Goal: Task Accomplishment & Management: Manage account settings

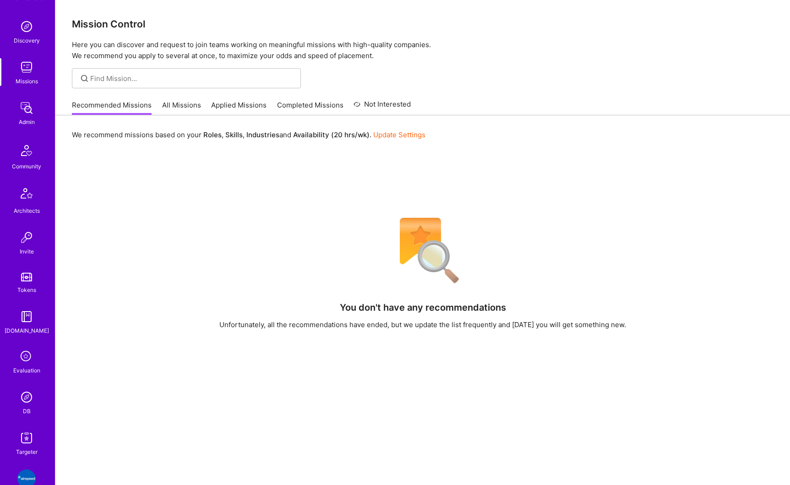
scroll to position [160, 0]
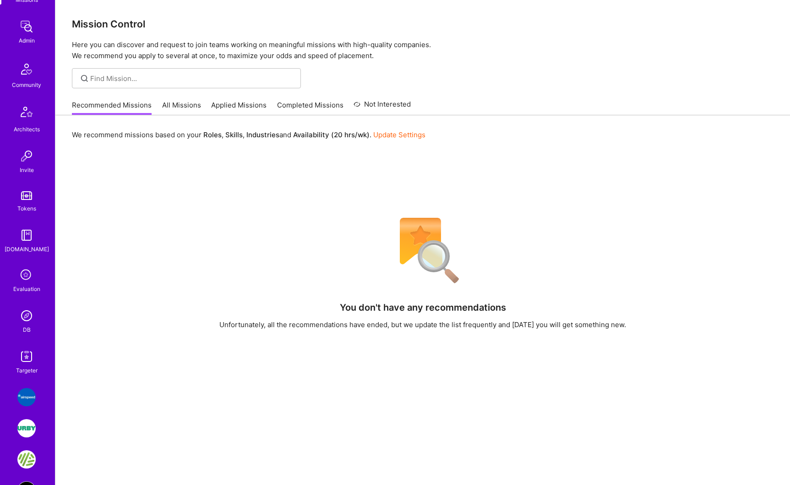
click at [22, 316] on img at bounding box center [26, 316] width 18 height 18
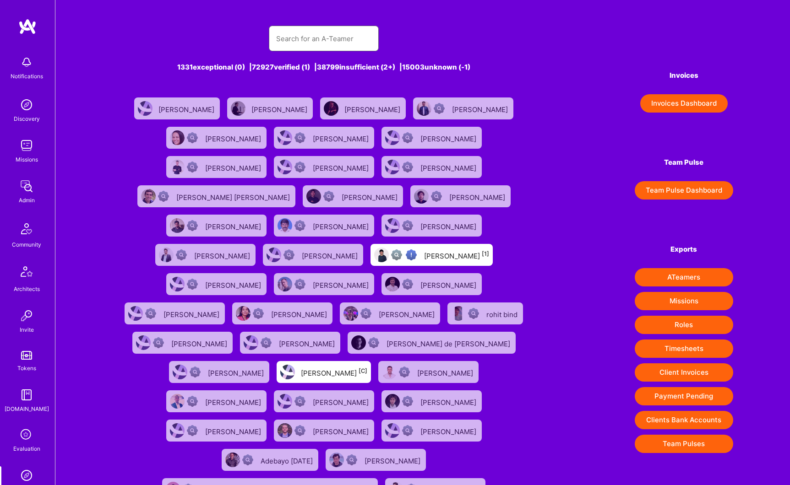
click at [298, 39] on input "text" at bounding box center [323, 38] width 95 height 23
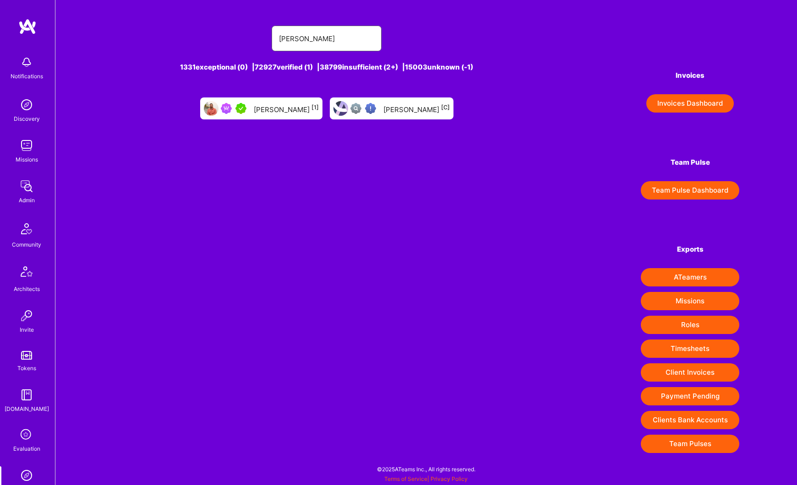
type input "[PERSON_NAME]"
click at [281, 104] on div "[PERSON_NAME] [1]" at bounding box center [286, 109] width 65 height 12
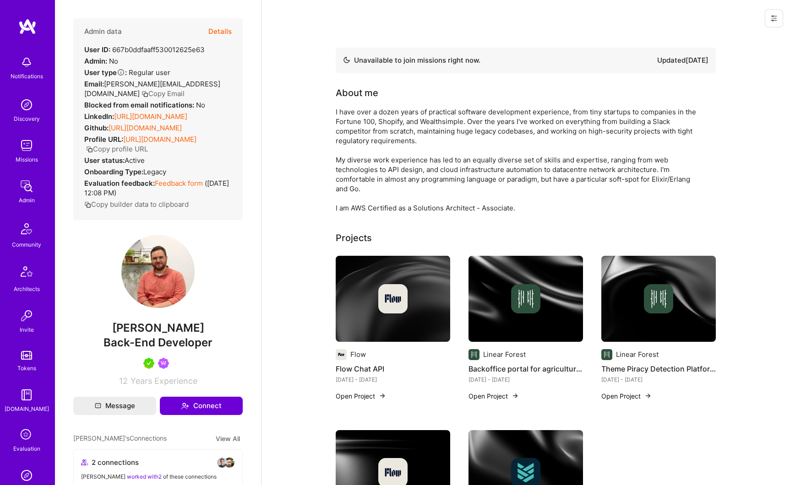
click at [223, 31] on button "Details" at bounding box center [219, 31] width 23 height 27
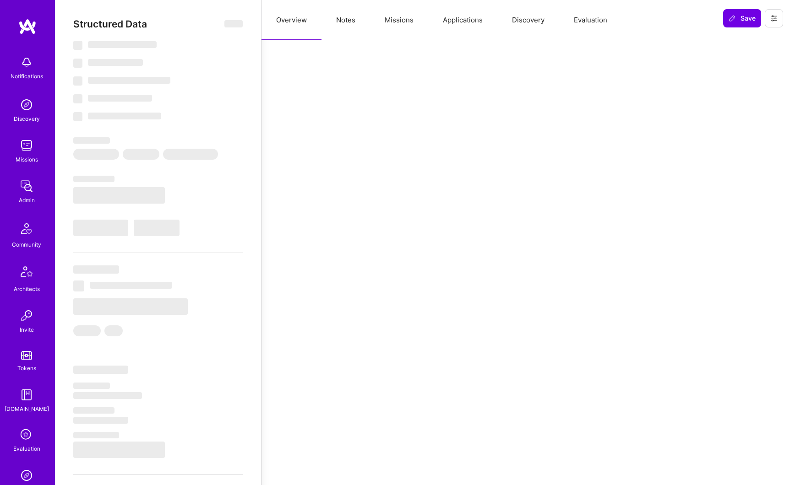
select select "Not Available"
select select "6 Months"
select select "5"
select select "7"
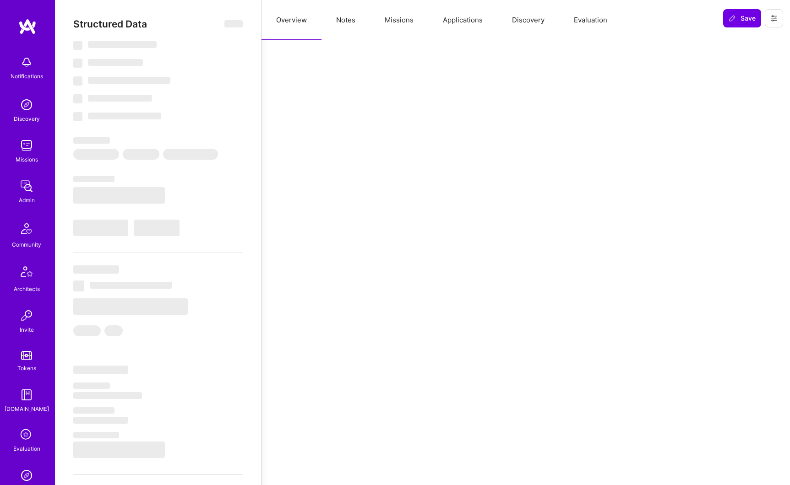
select select "7"
select select "CA"
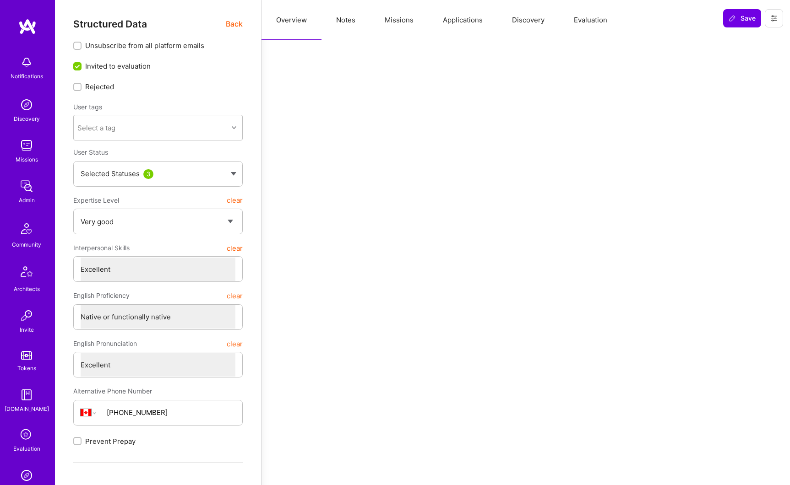
click at [410, 22] on button "Missions" at bounding box center [399, 20] width 58 height 40
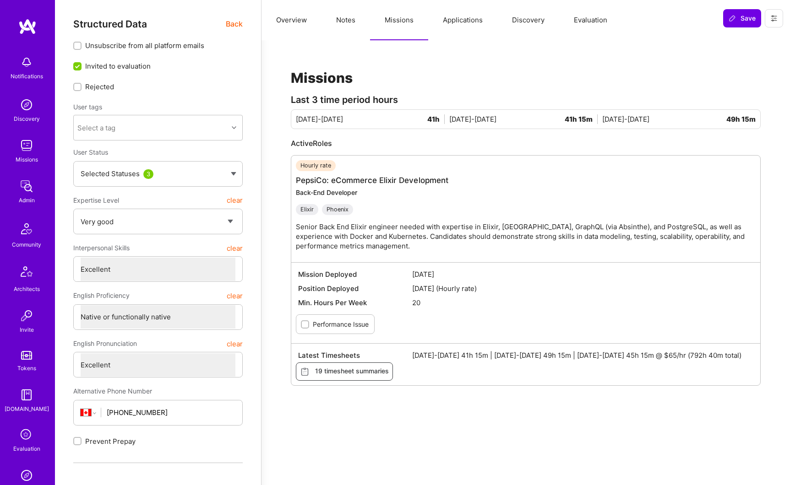
click at [466, 23] on button "Applications" at bounding box center [462, 20] width 69 height 40
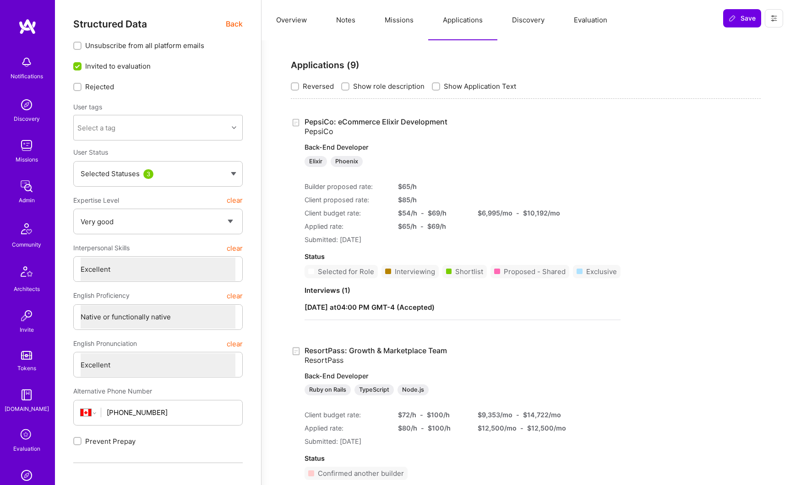
click at [401, 22] on button "Missions" at bounding box center [399, 20] width 58 height 40
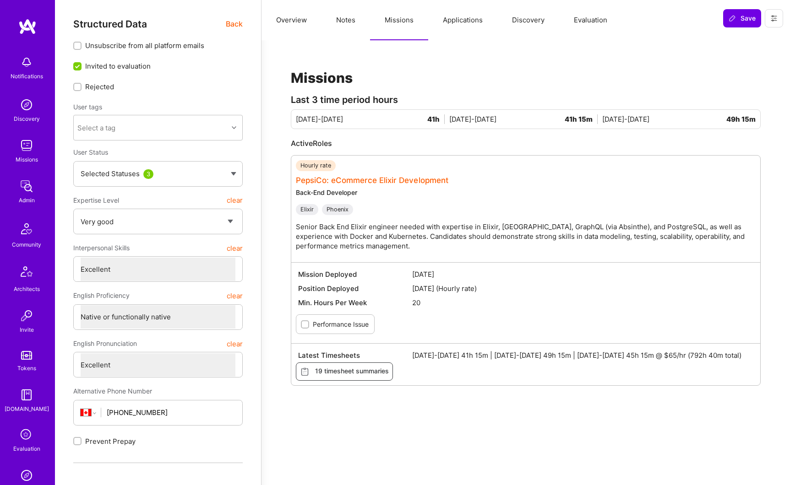
click at [410, 185] on link "PepsiCo: eCommerce Elixir Development" at bounding box center [372, 180] width 153 height 9
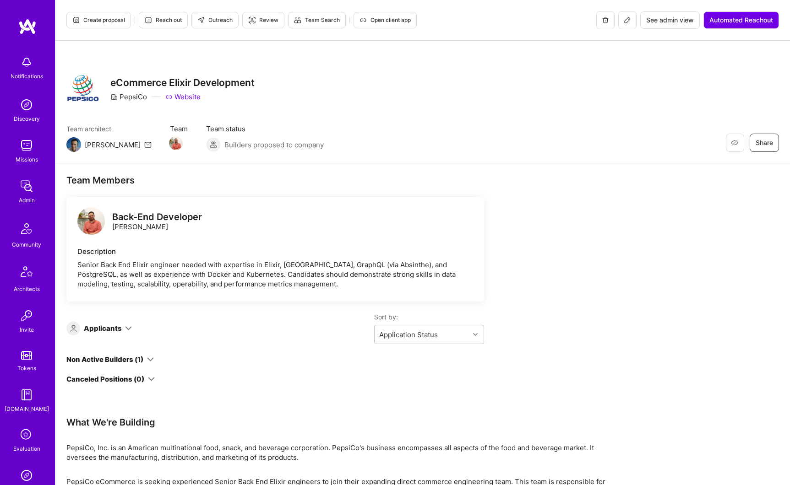
click at [665, 28] on button "See admin view" at bounding box center [670, 19] width 60 height 17
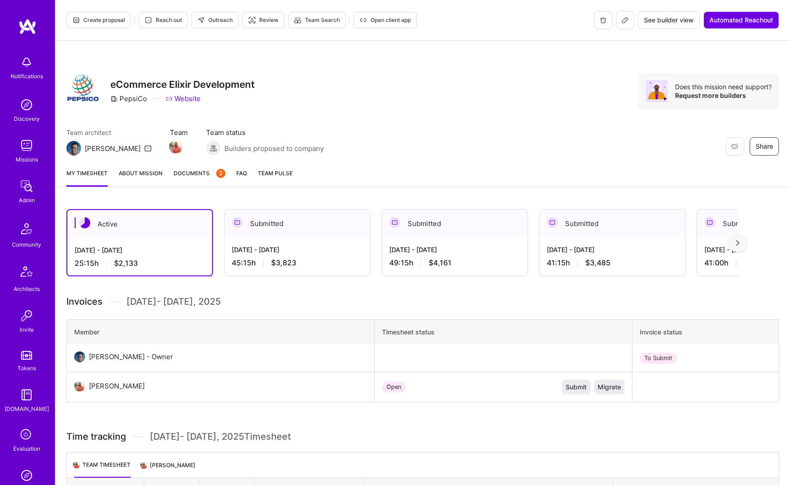
click at [333, 252] on div "[DATE] - [DATE]" at bounding box center [297, 250] width 131 height 10
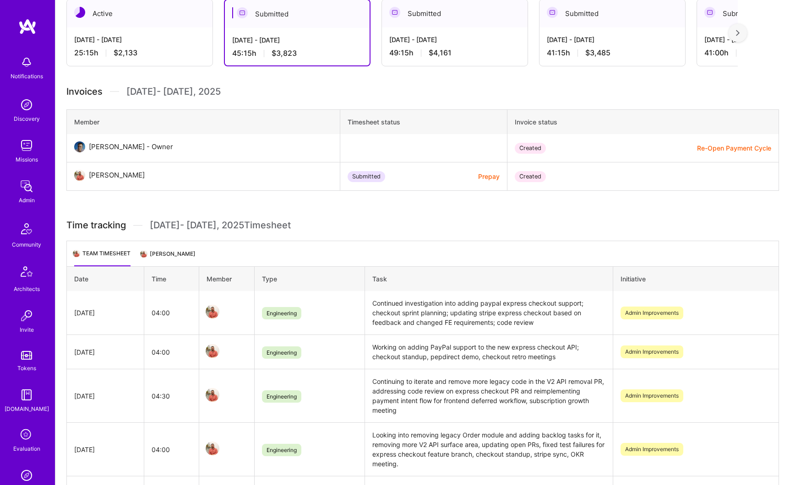
scroll to position [22, 0]
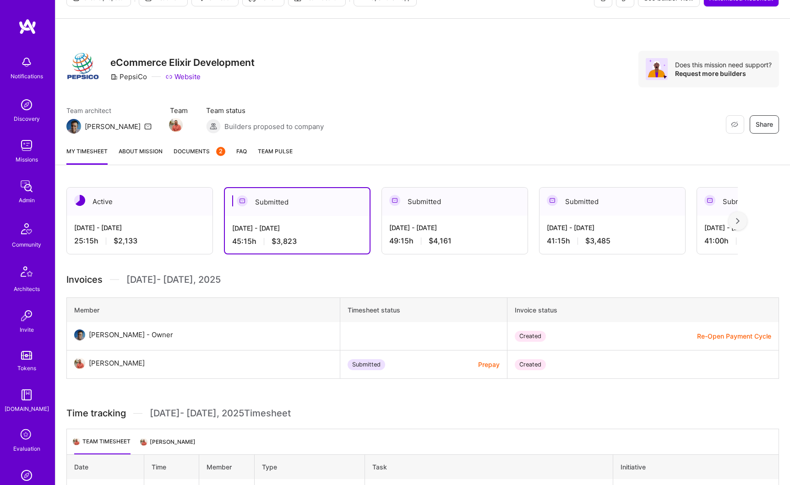
click at [392, 235] on div "[DATE] - [DATE] 49:15 h $4,161" at bounding box center [455, 235] width 146 height 38
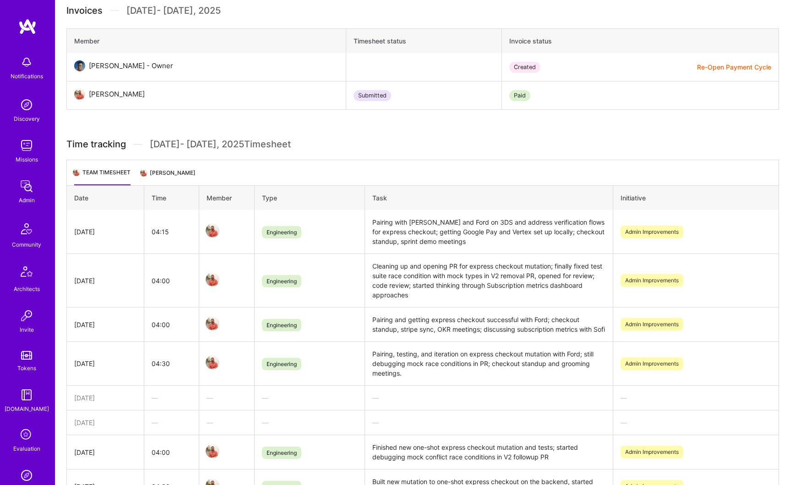
scroll to position [0, 0]
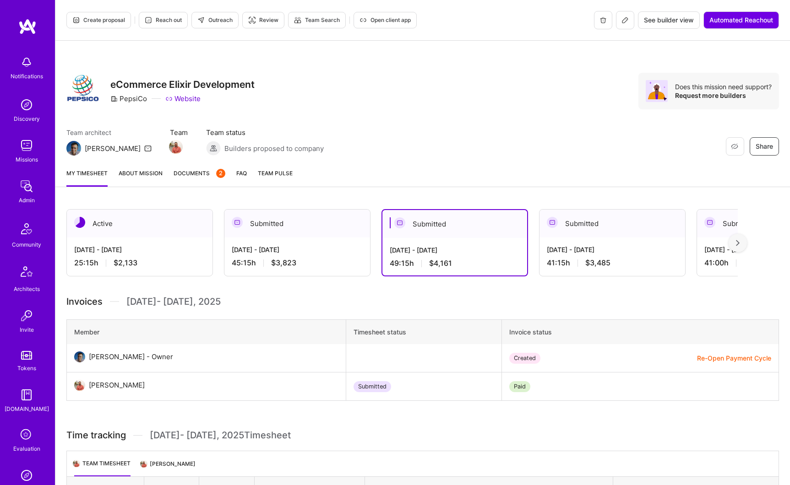
click at [551, 231] on div "Submitted" at bounding box center [613, 224] width 146 height 28
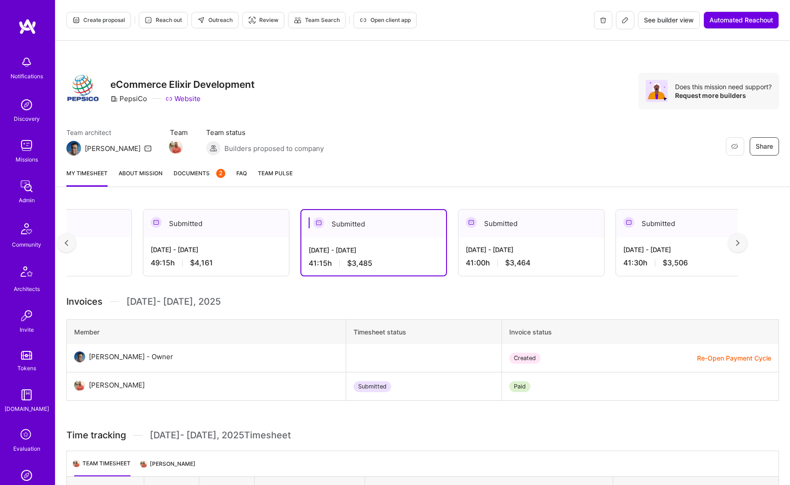
scroll to position [0, 234]
